Goal: Task Accomplishment & Management: Manage account settings

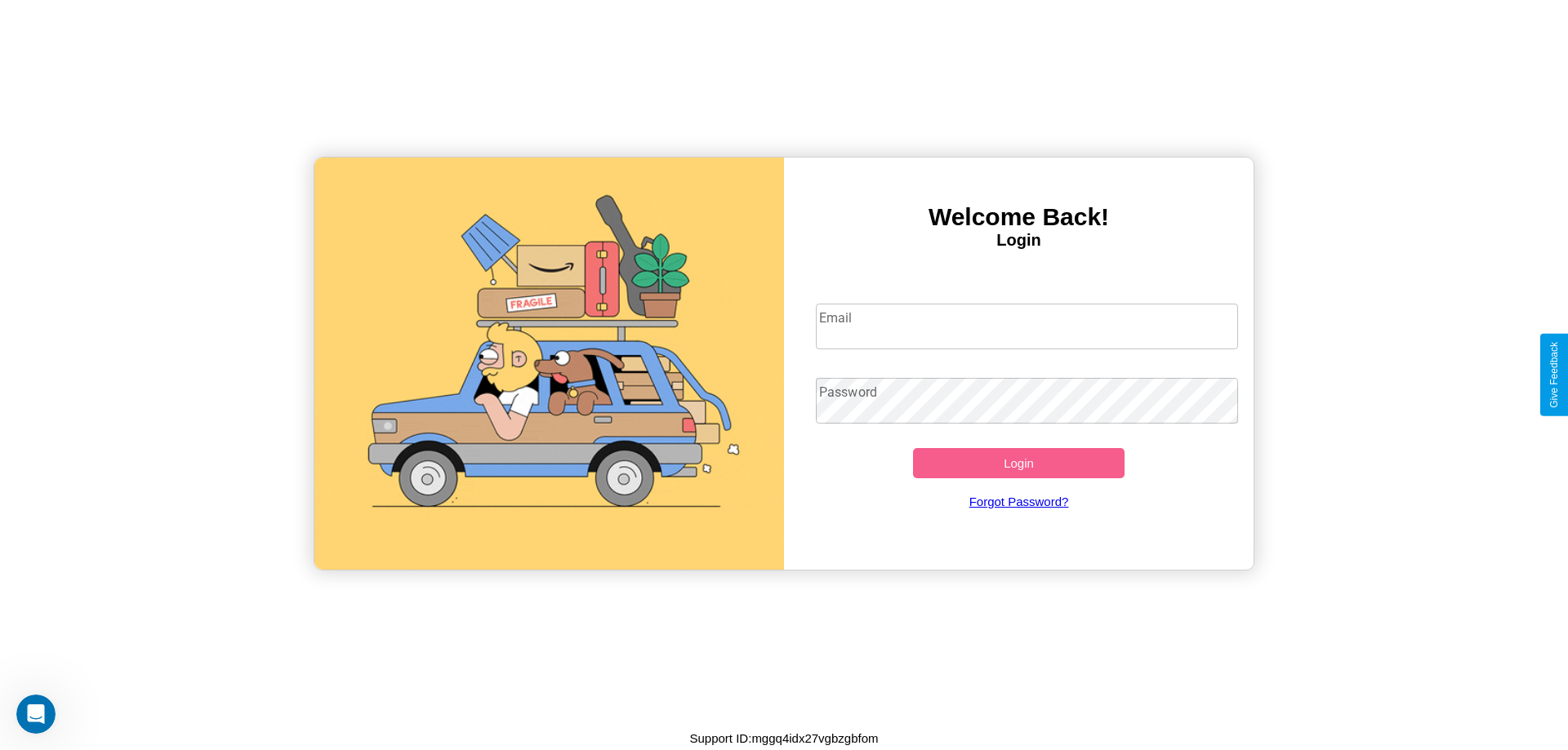
click at [1026, 326] on input "Email" at bounding box center [1027, 327] width 423 height 46
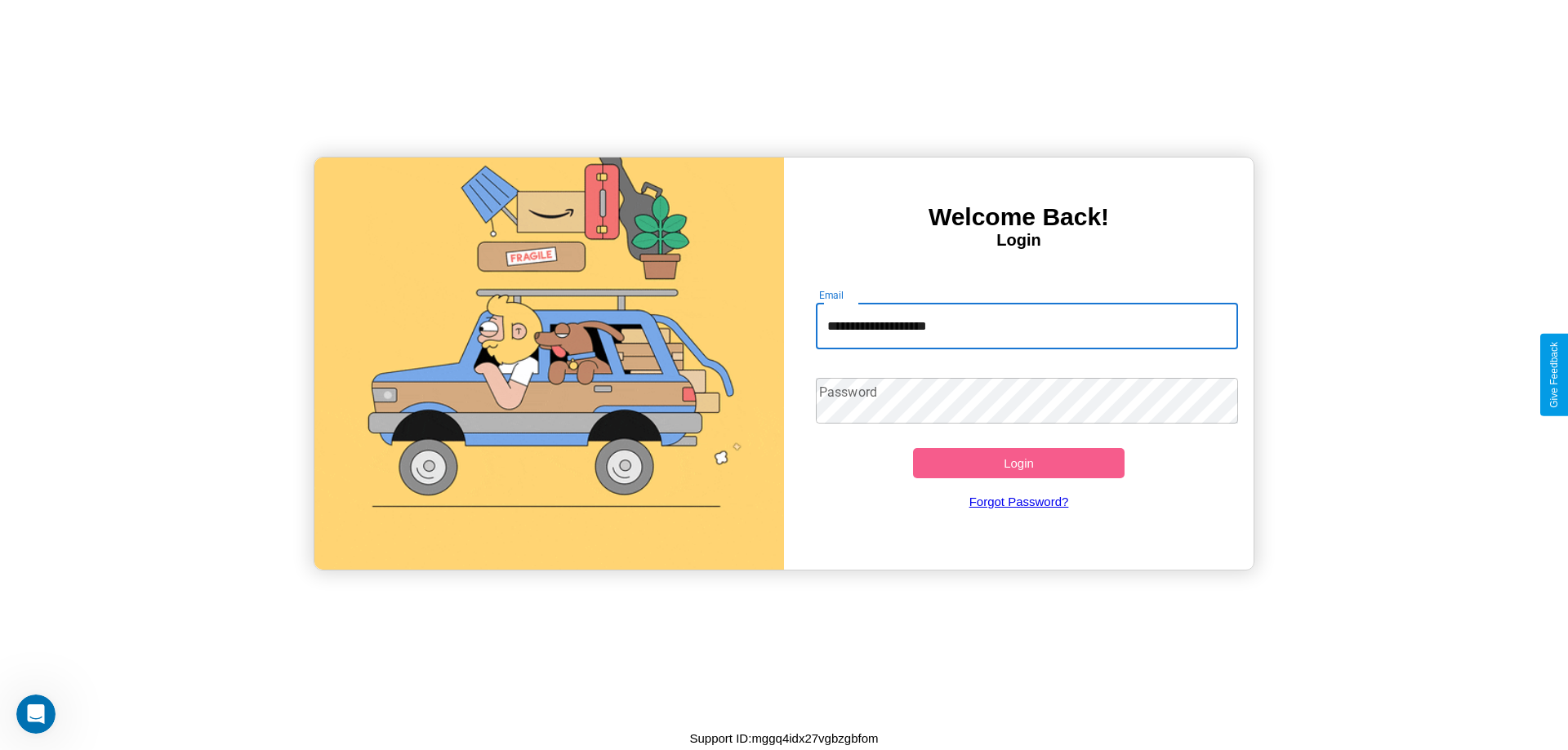
type input "**********"
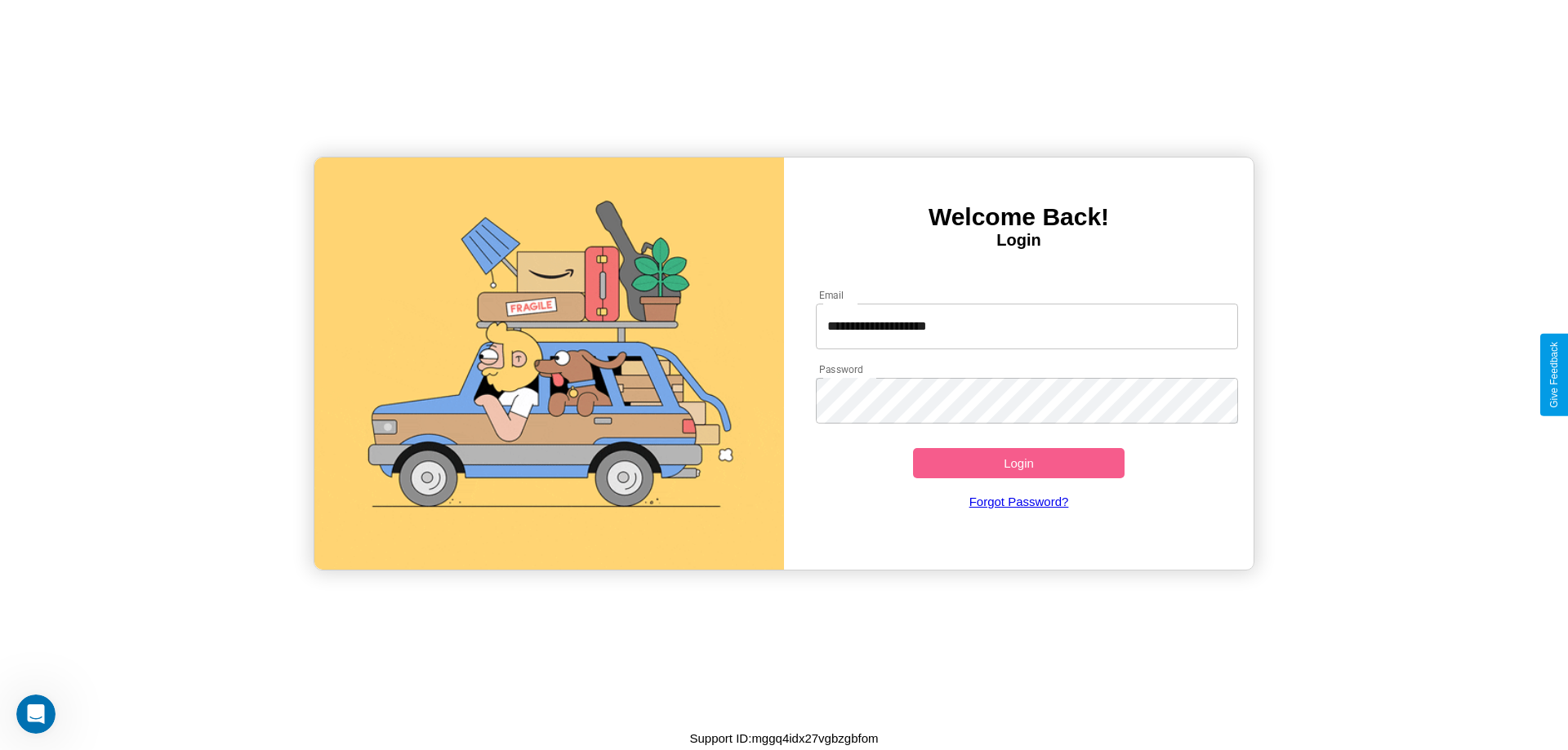
click at [1018, 463] on button "Login" at bounding box center [1019, 464] width 211 height 30
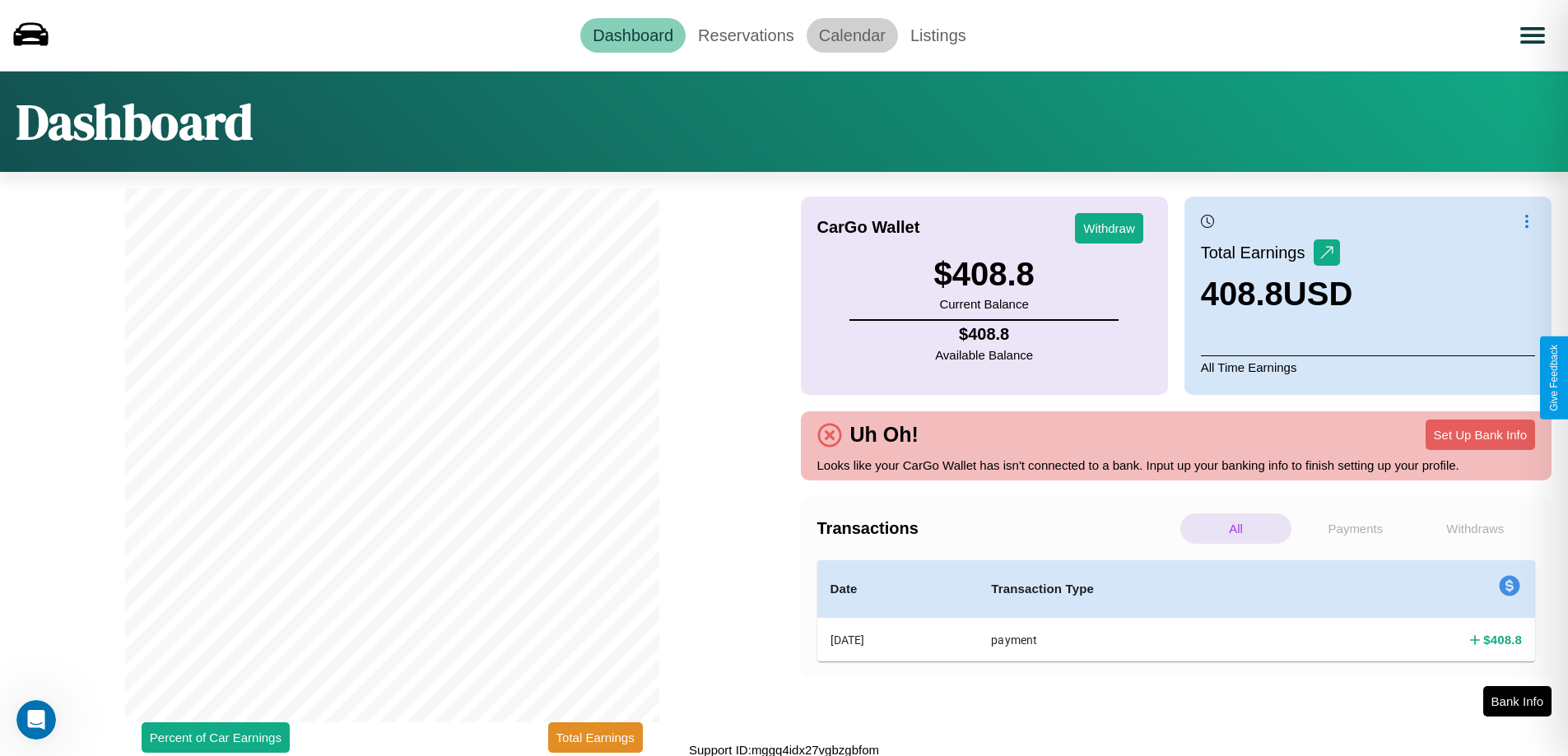
click at [852, 35] on link "Calendar" at bounding box center [852, 35] width 91 height 35
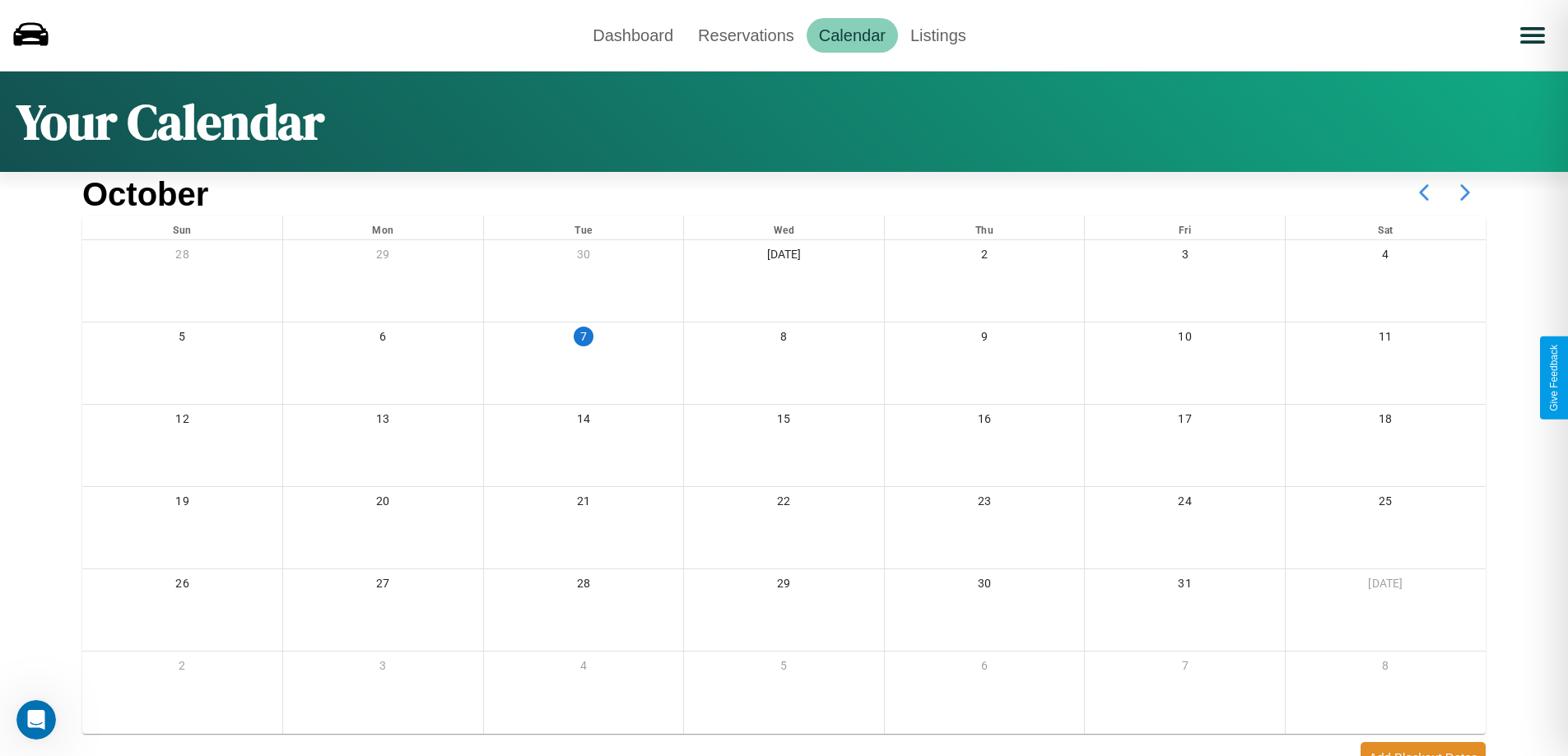
click at [1465, 192] on icon at bounding box center [1465, 192] width 41 height 41
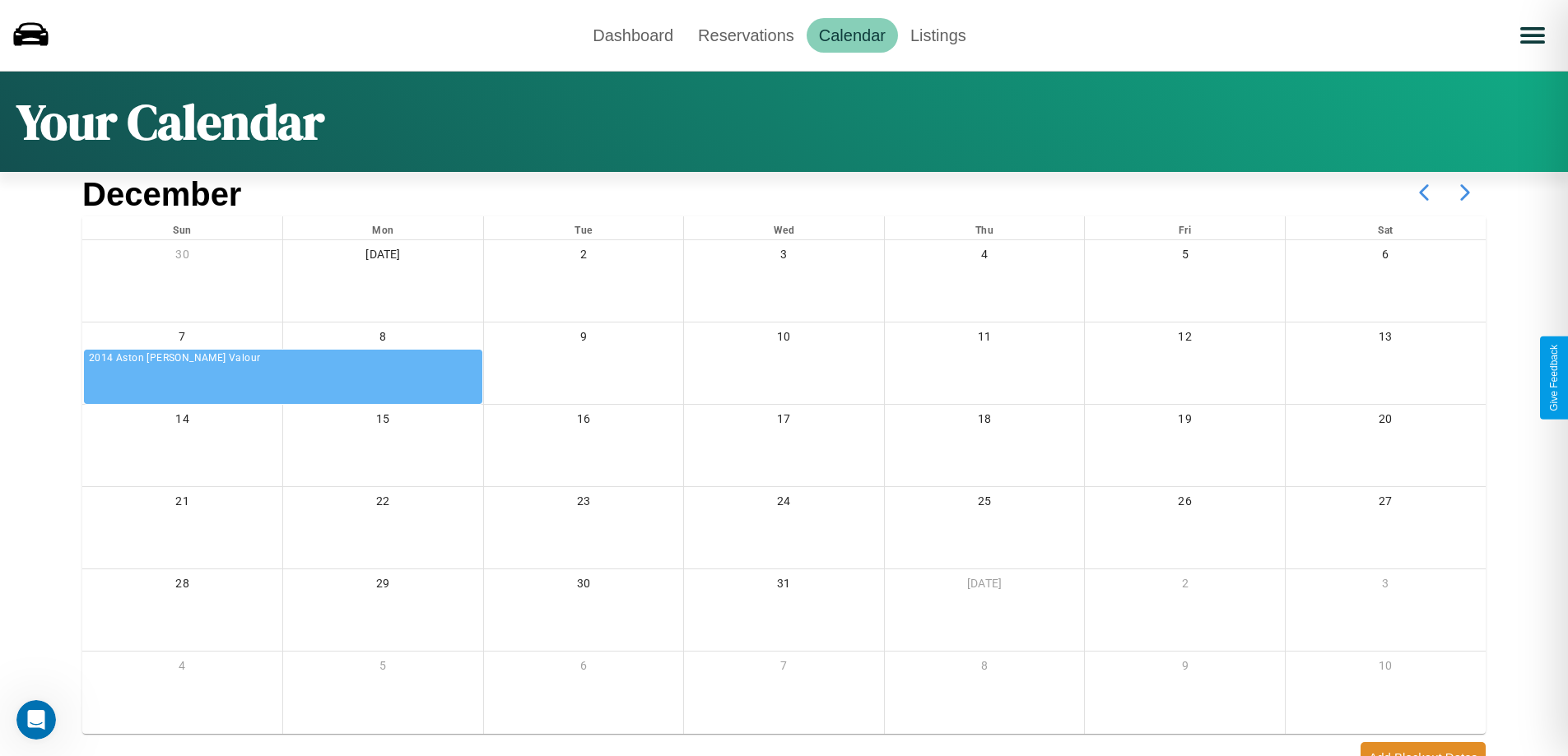
click at [1465, 192] on icon at bounding box center [1465, 192] width 41 height 41
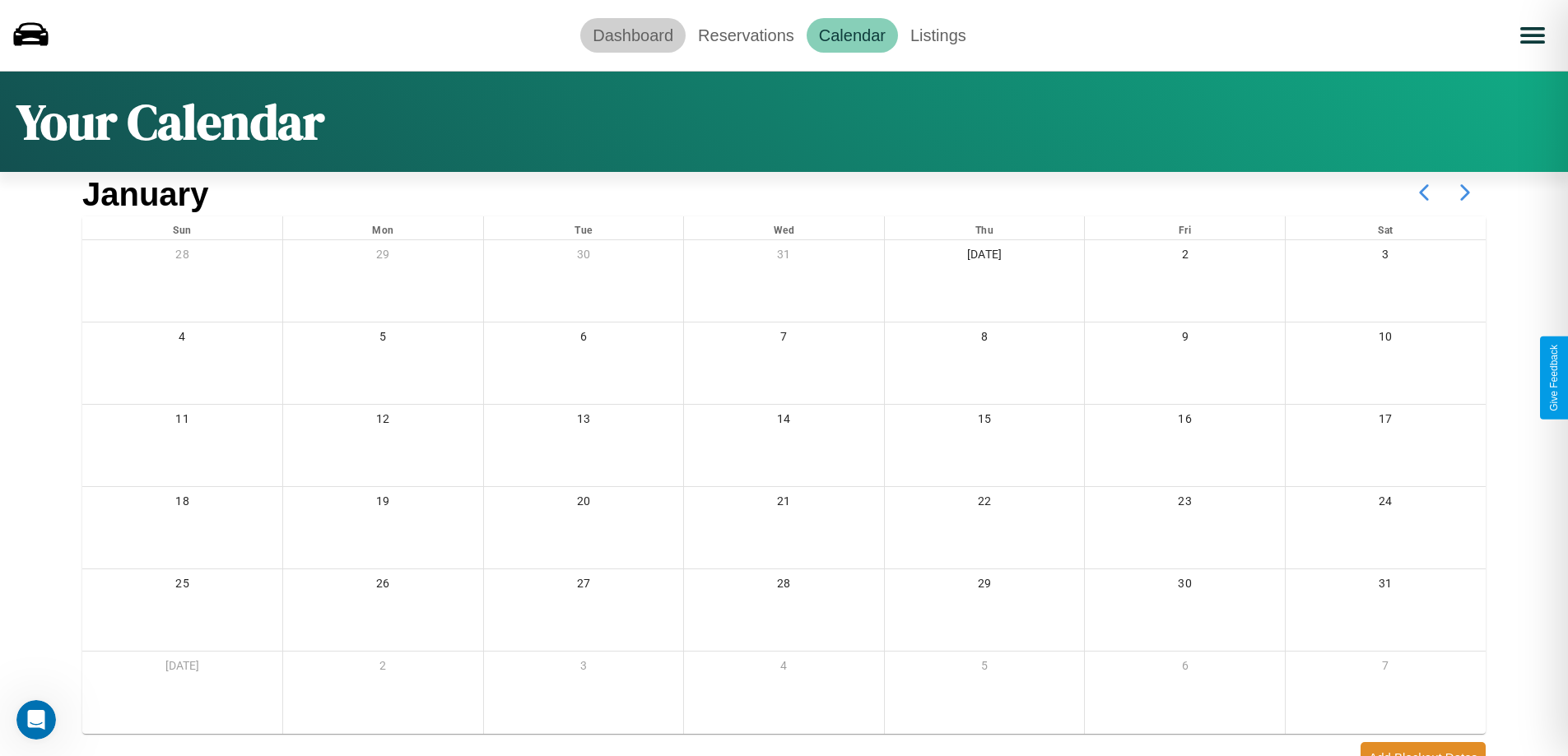
click at [633, 35] on link "Dashboard" at bounding box center [633, 35] width 106 height 35
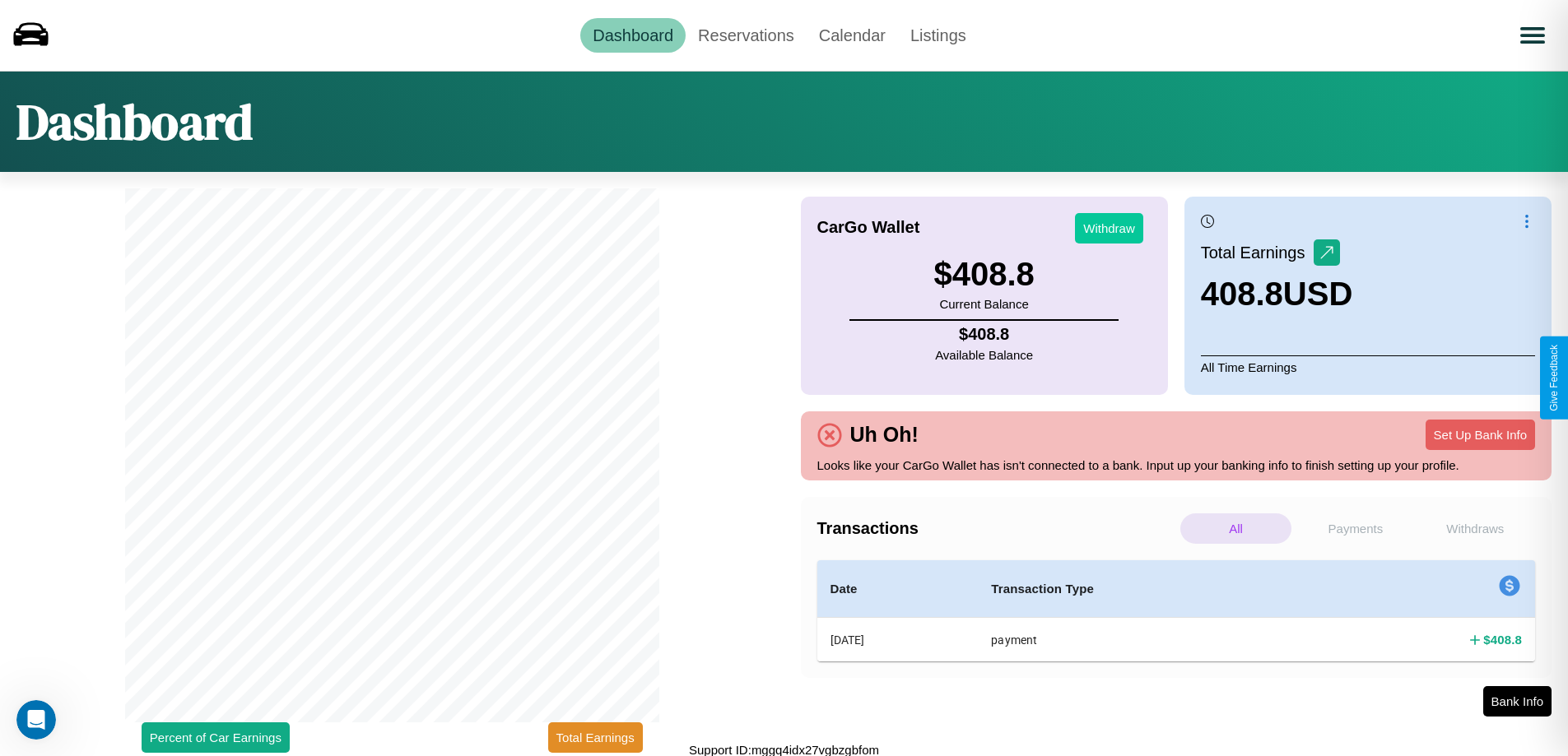
click at [1109, 228] on button "Withdraw" at bounding box center [1109, 228] width 68 height 31
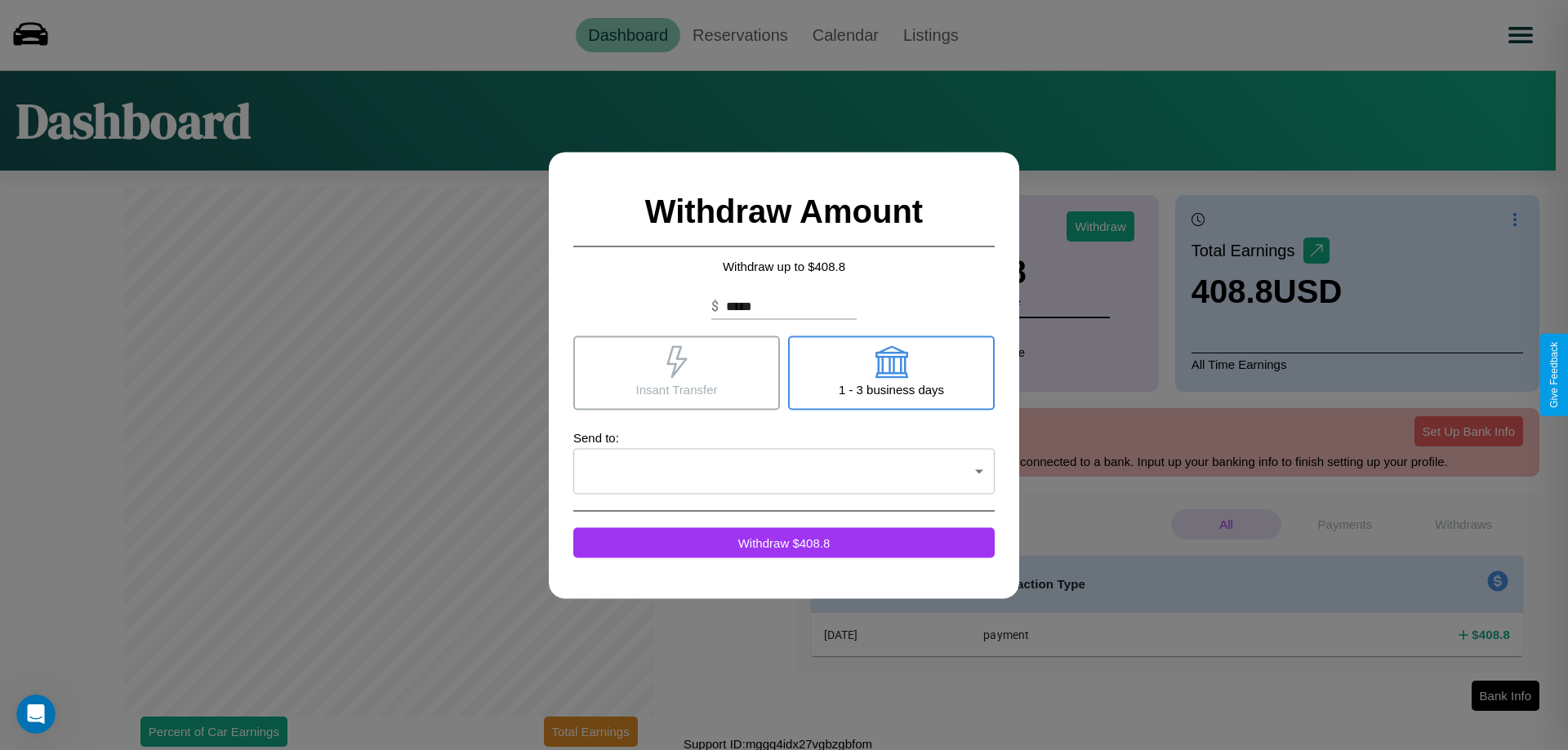
click at [676, 372] on icon at bounding box center [677, 361] width 20 height 33
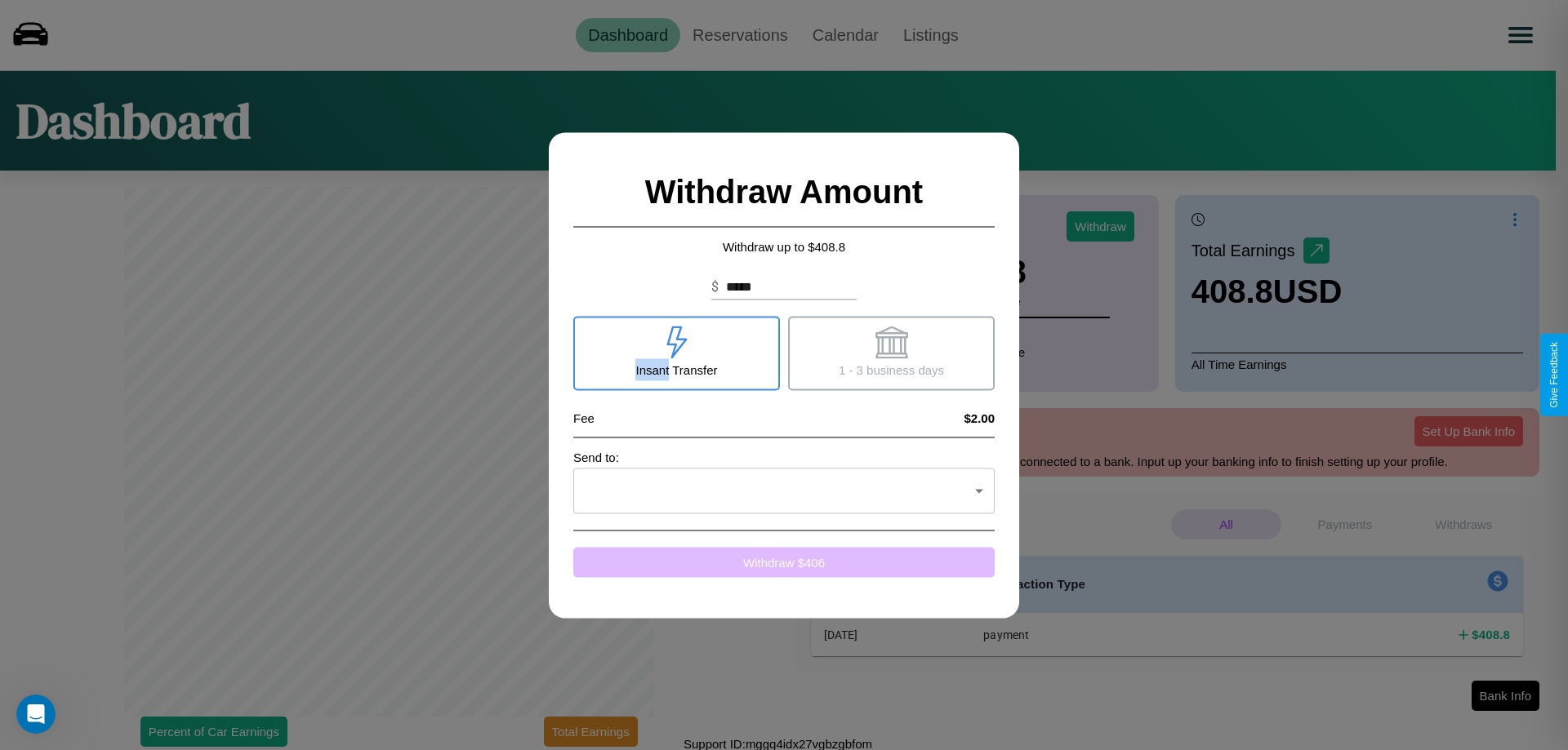
click at [784, 562] on button "Withdraw $ 406" at bounding box center [783, 562] width 422 height 30
